Goal: Information Seeking & Learning: Learn about a topic

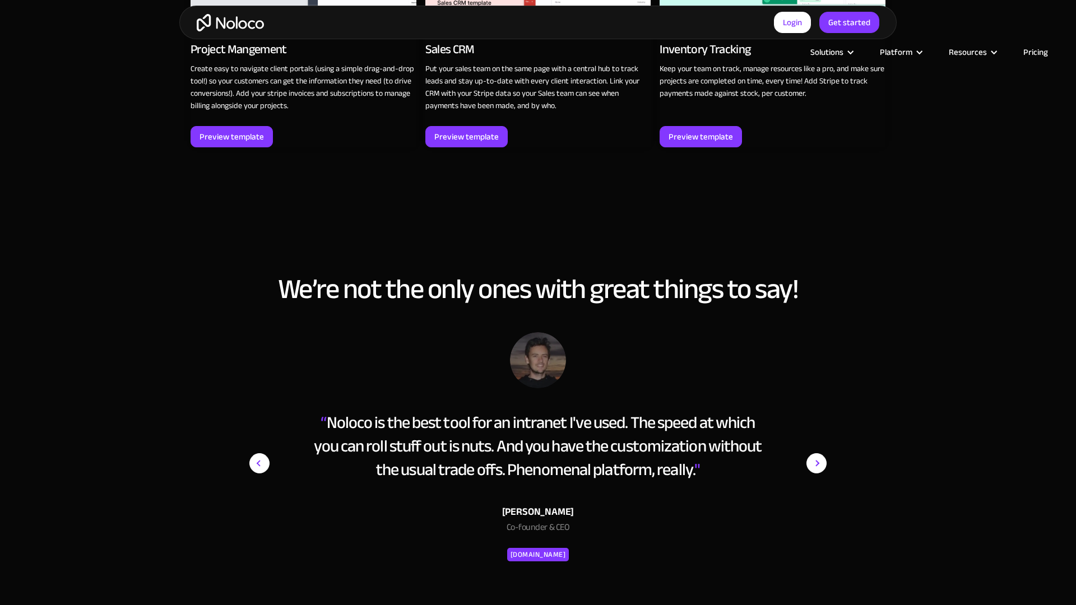
scroll to position [2247, 0]
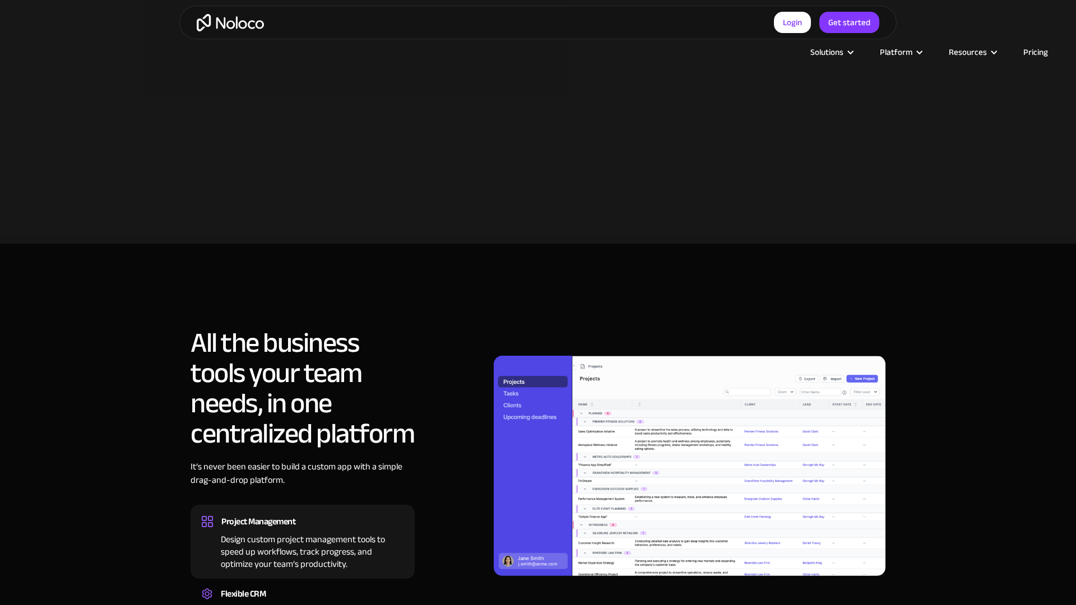
scroll to position [1013, 0]
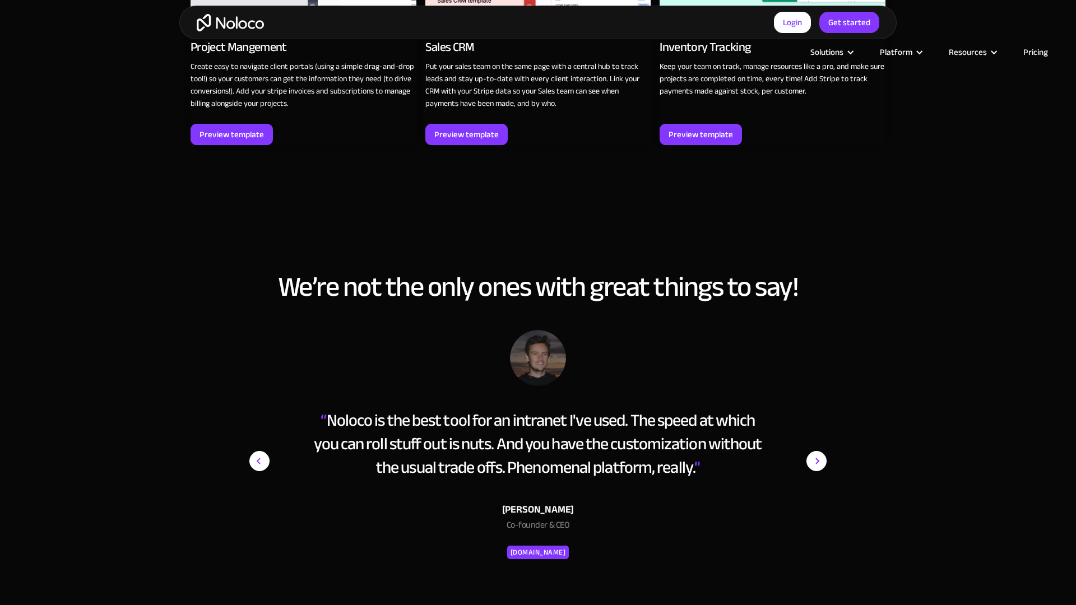
scroll to position [2086, 0]
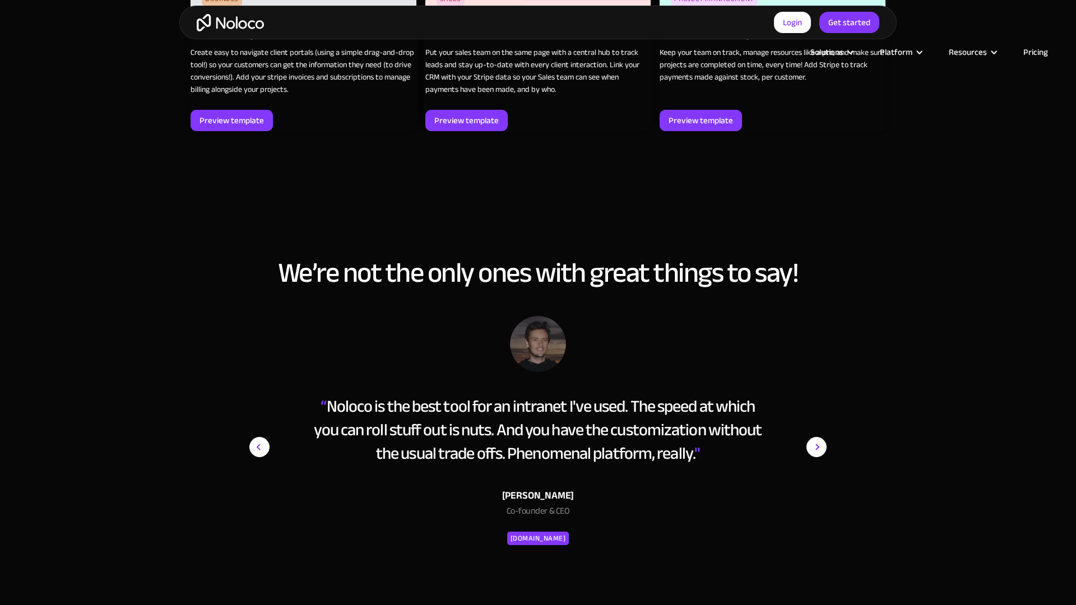
scroll to position [2086, 0]
